Goal: Navigation & Orientation: Find specific page/section

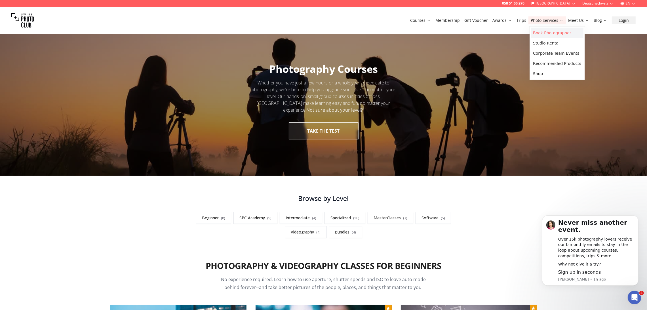
click at [548, 31] on link "Book Photographer" at bounding box center [556, 33] width 53 height 10
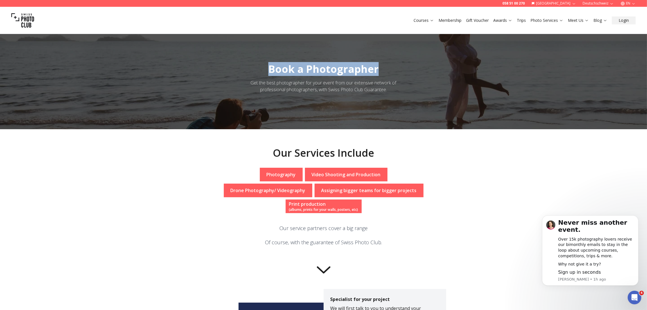
drag, startPoint x: 276, startPoint y: 67, endPoint x: 380, endPoint y: 70, distance: 103.3
click at [380, 70] on h1 "Book a Photographer" at bounding box center [323, 69] width 119 height 11
copy span "Book a Photographer"
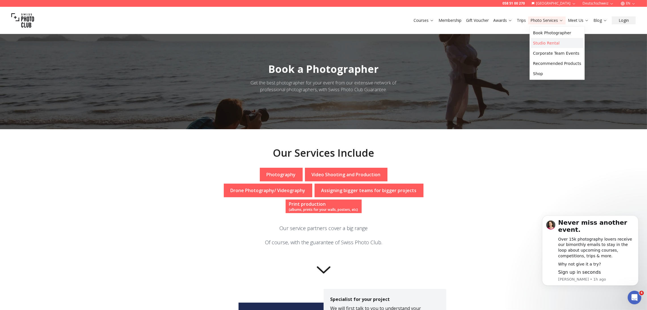
click at [542, 45] on link "Studio Rental" at bounding box center [556, 43] width 53 height 10
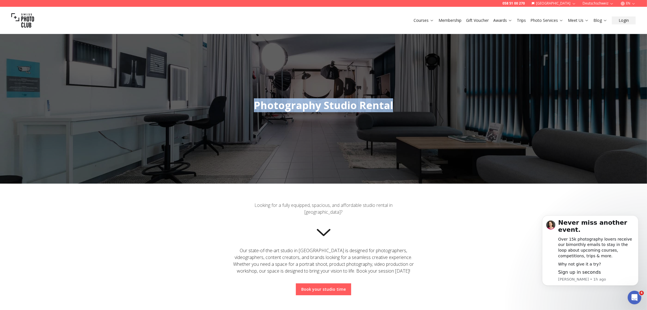
drag, startPoint x: 252, startPoint y: 106, endPoint x: 394, endPoint y: 107, distance: 141.2
click at [394, 107] on h1 "Photography Studio Rental" at bounding box center [323, 105] width 148 height 11
copy span "Photography Studio Rental"
click at [337, 119] on div at bounding box center [323, 105] width 647 height 156
drag, startPoint x: 323, startPoint y: 105, endPoint x: 396, endPoint y: 102, distance: 72.4
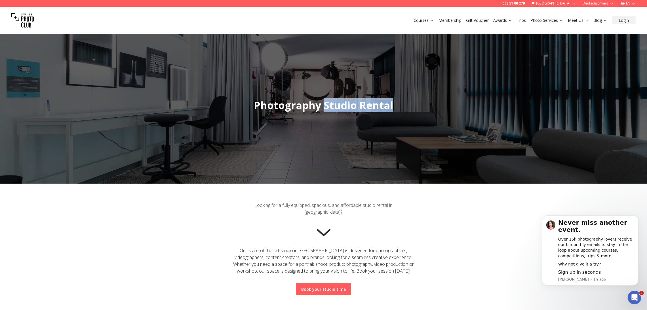
click at [395, 102] on h1 "Photography Studio Rental" at bounding box center [323, 105] width 148 height 11
copy span "Studio Rental"
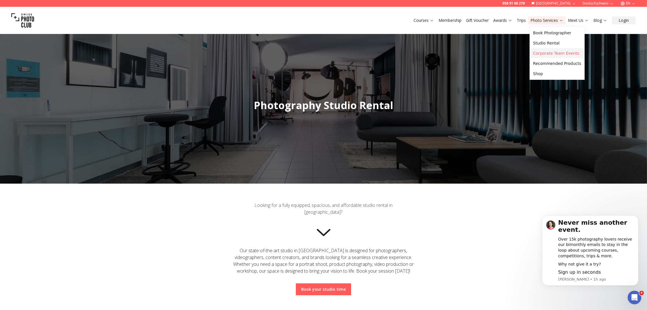
click at [537, 55] on link "Corporate Team Events" at bounding box center [556, 53] width 53 height 10
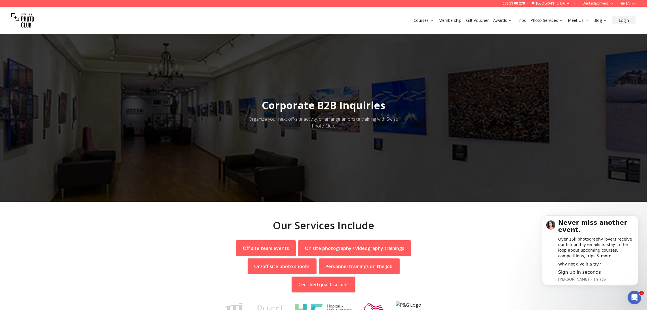
drag, startPoint x: 266, startPoint y: 107, endPoint x: 401, endPoint y: 108, distance: 135.0
click at [401, 108] on div at bounding box center [323, 114] width 647 height 175
click at [363, 104] on span "Corporate B2B Inquiries" at bounding box center [323, 105] width 123 height 14
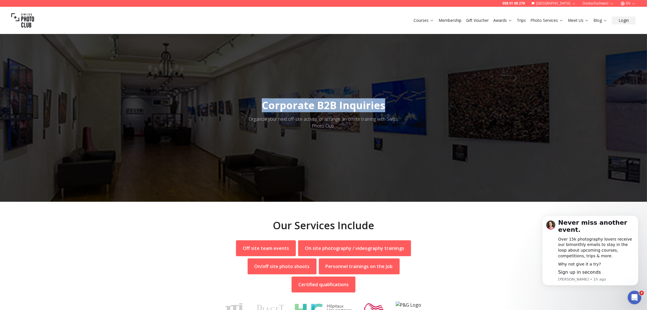
copy span "Corporate B2B Inquiries"
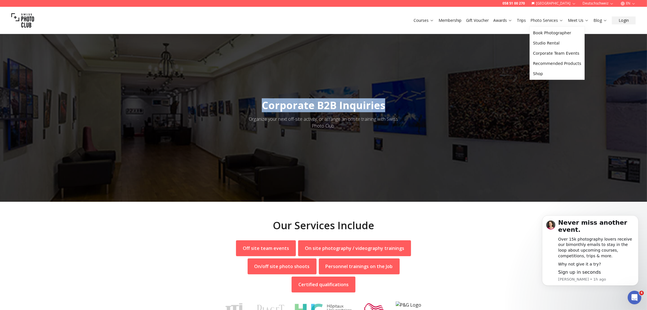
click at [537, 20] on link "Photo Services" at bounding box center [546, 21] width 33 height 6
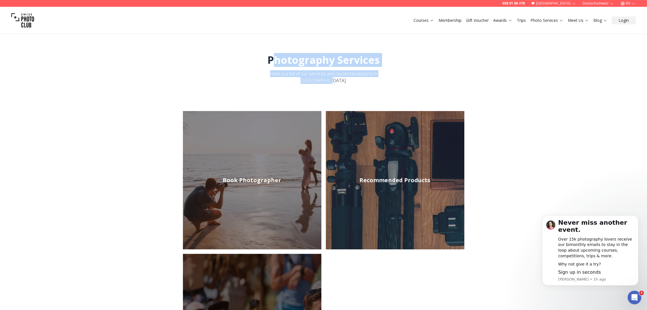
drag, startPoint x: 274, startPoint y: 59, endPoint x: 393, endPoint y: 56, distance: 119.1
click at [395, 56] on div "Photography Services Here is a list of our services and recommendations in Swit…" at bounding box center [323, 68] width 647 height 29
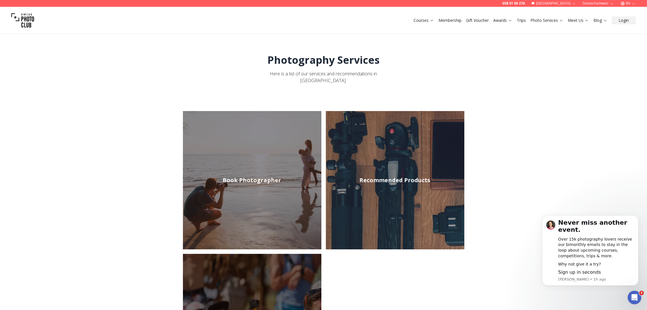
click at [264, 58] on div "Photography Services Here is a list of our services and recommendations in Swit…" at bounding box center [323, 68] width 647 height 29
drag, startPoint x: 263, startPoint y: 58, endPoint x: 392, endPoint y: 56, distance: 128.4
click at [386, 56] on div "Photography Services Here is a list of our services and recommendations in Swit…" at bounding box center [323, 68] width 647 height 29
copy h1 "Photography Services"
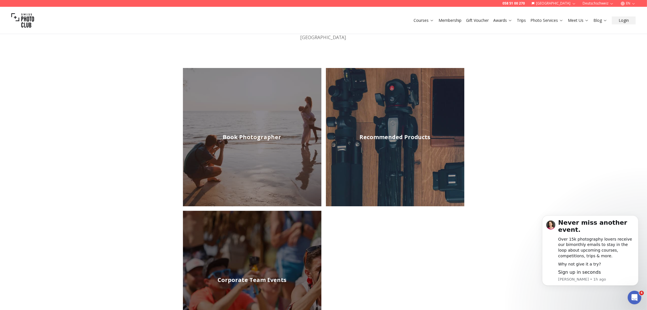
scroll to position [43, 0]
click at [388, 155] on link "Recommended Products" at bounding box center [395, 138] width 138 height 138
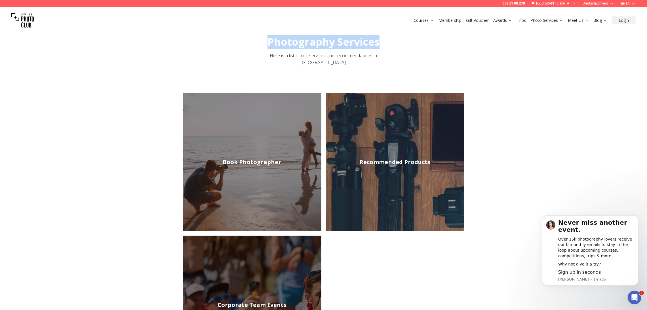
scroll to position [0, 0]
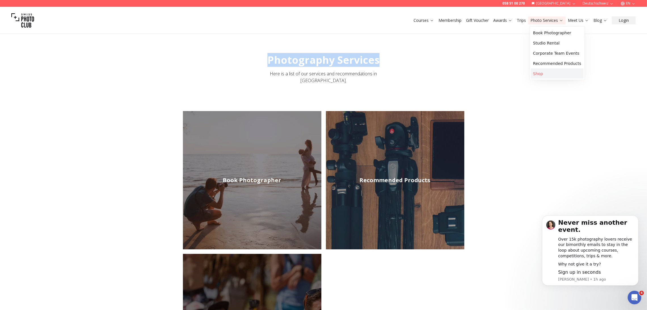
click at [543, 76] on link "Shop" at bounding box center [556, 74] width 53 height 10
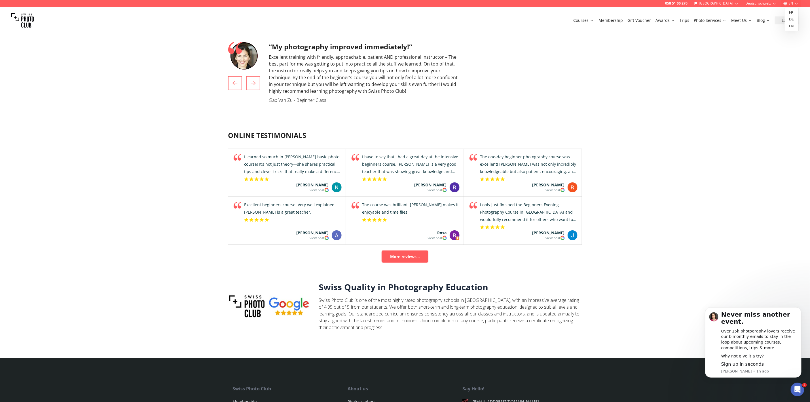
click at [791, 3] on button "EN" at bounding box center [791, 3] width 20 height 7
click at [793, 26] on link "en" at bounding box center [792, 26] width 12 height 7
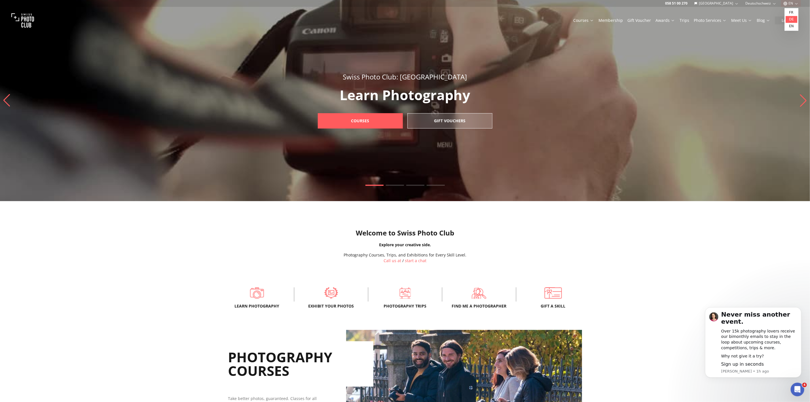
click at [793, 18] on link "de" at bounding box center [792, 19] width 12 height 7
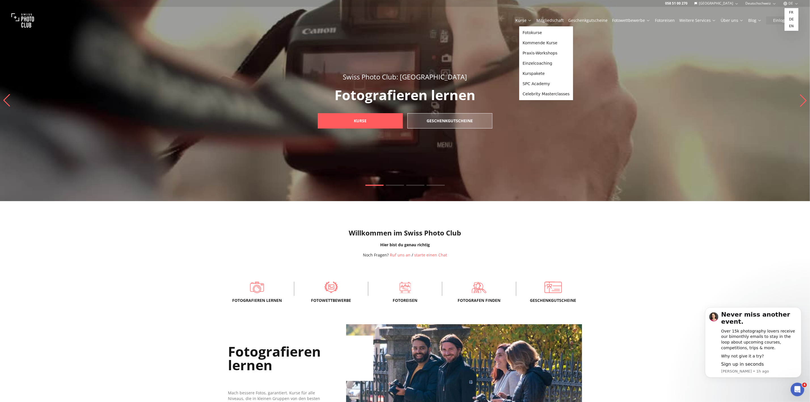
click at [527, 22] on link "Kurse" at bounding box center [523, 21] width 16 height 6
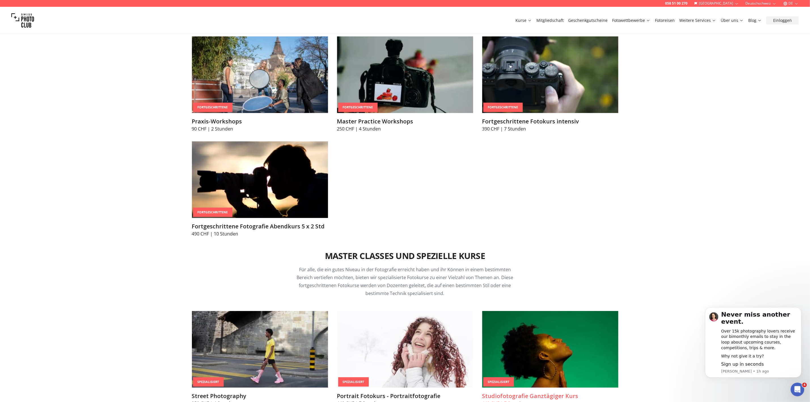
scroll to position [1021, 0]
